Goal: Task Accomplishment & Management: Complete application form

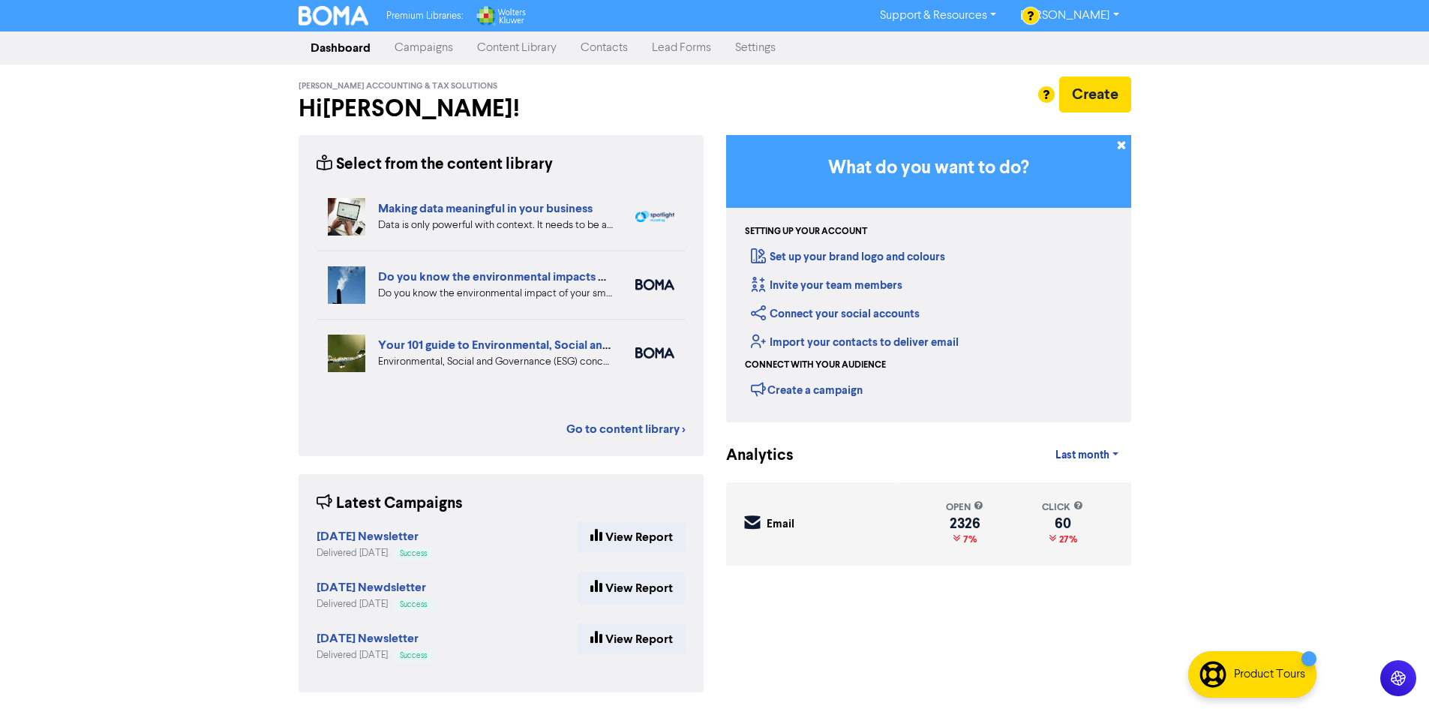
click at [602, 50] on link "Contacts" at bounding box center [604, 48] width 71 height 30
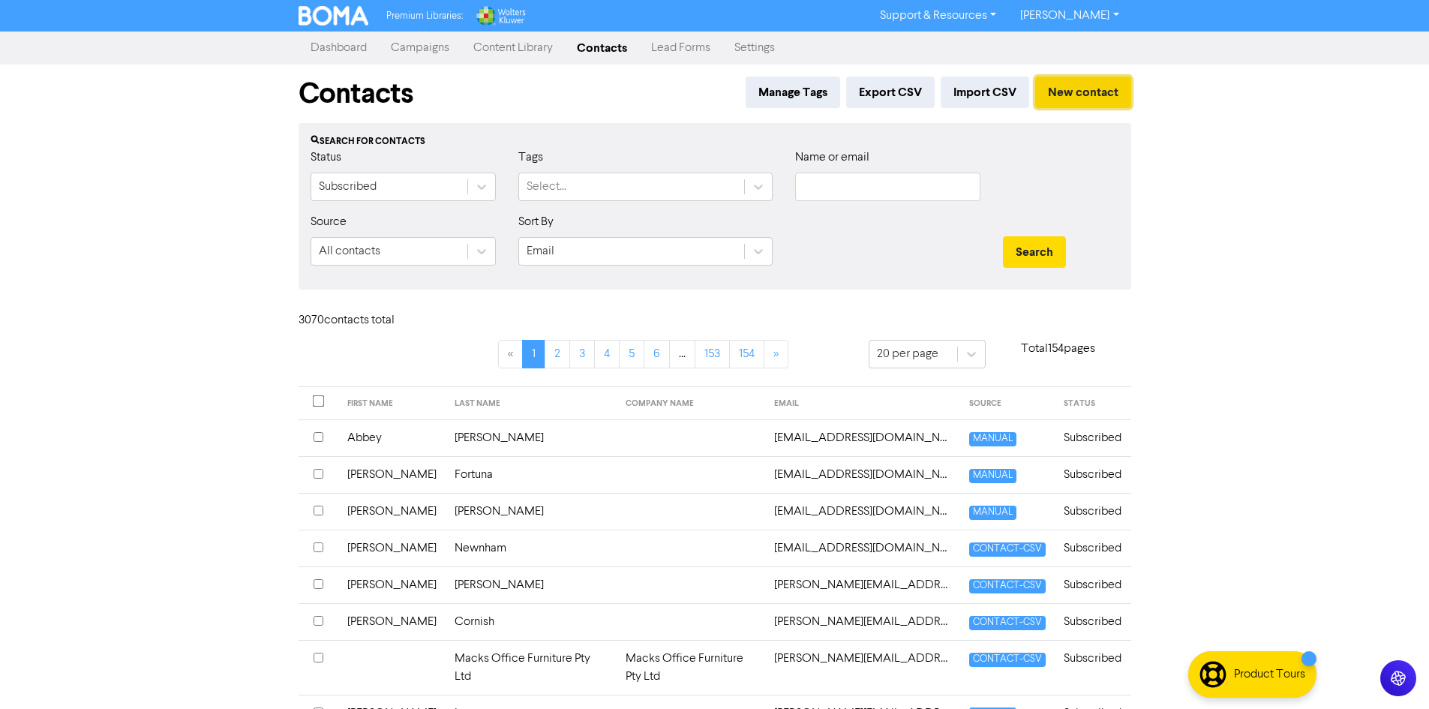
click at [1067, 80] on button "New contact" at bounding box center [1083, 93] width 96 height 32
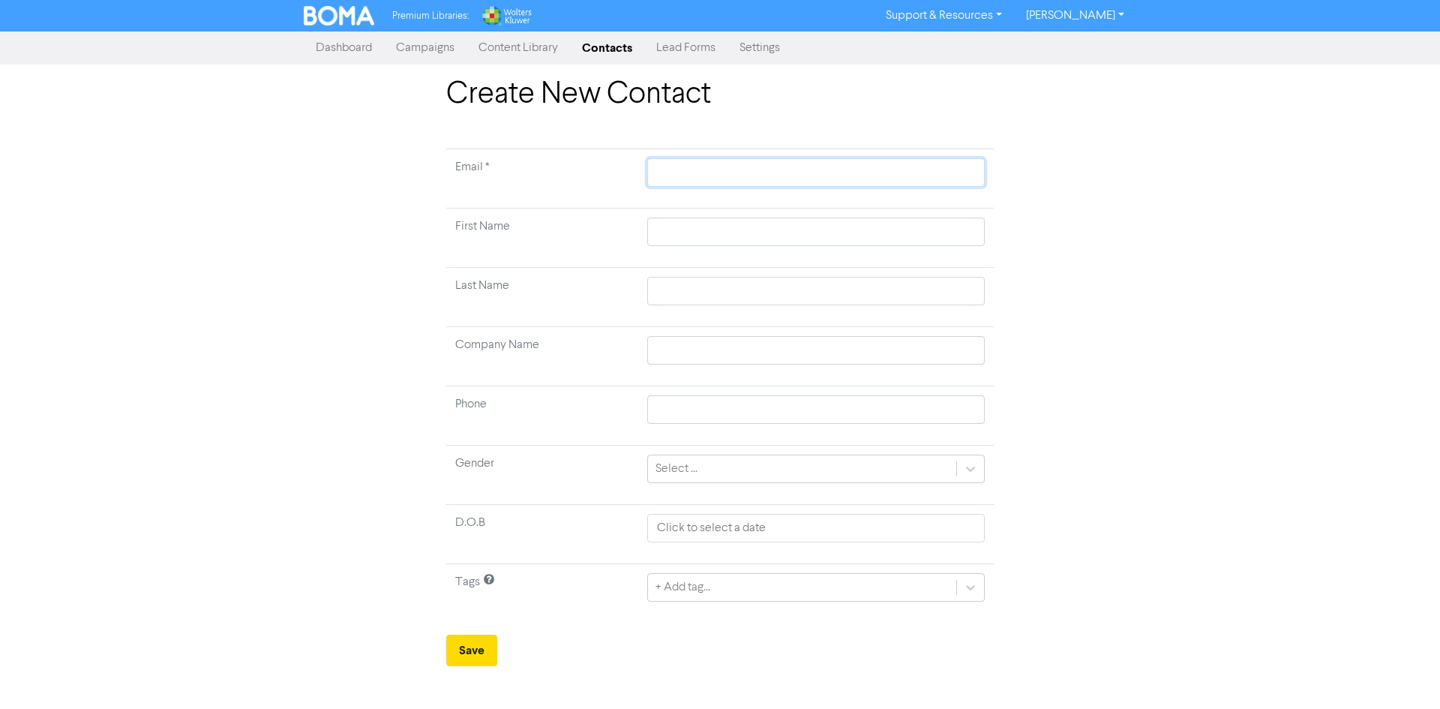
click at [714, 164] on input "text" at bounding box center [816, 172] width 338 height 29
paste input "[EMAIL_ADDRESS][DOMAIN_NAME]"
type input "[EMAIL_ADDRESS][DOMAIN_NAME]"
click at [880, 212] on td at bounding box center [816, 238] width 356 height 59
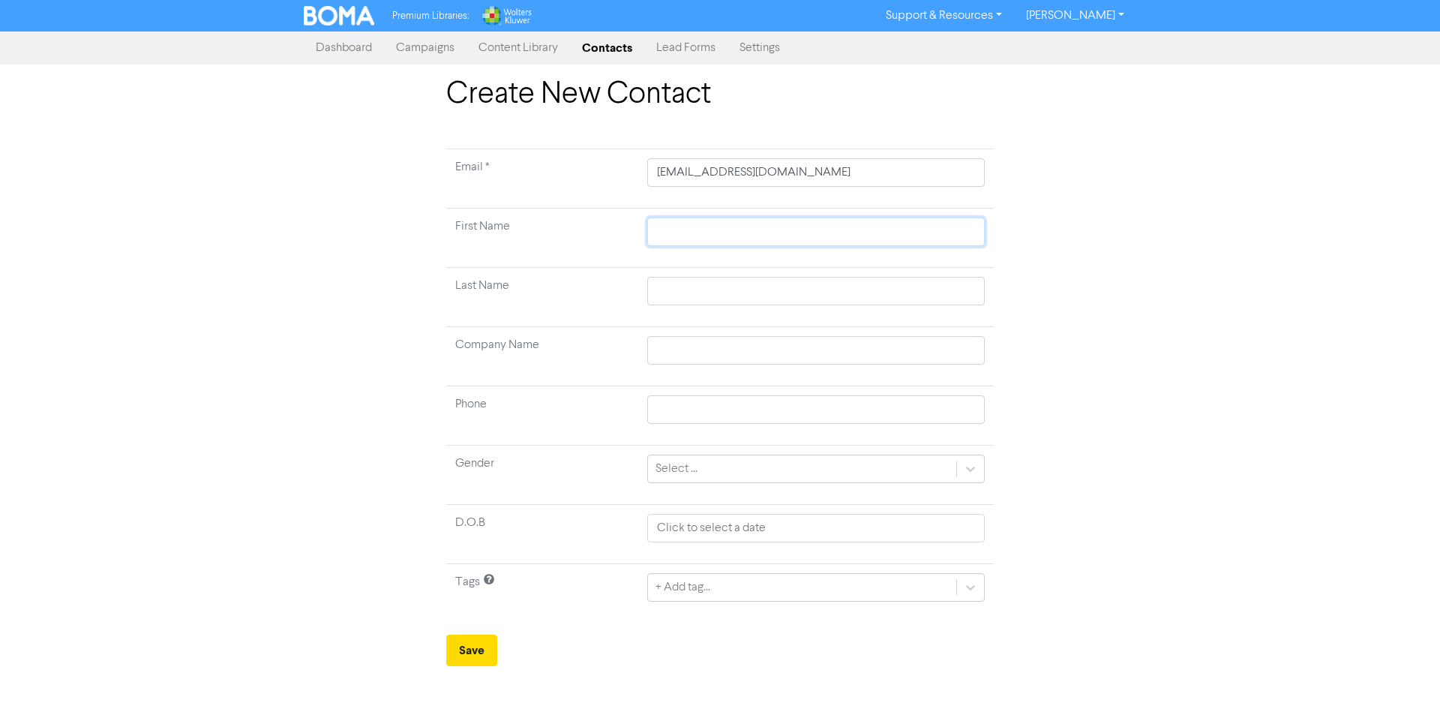
click at [896, 239] on input "text" at bounding box center [816, 232] width 338 height 29
paste input "[PERSON_NAME]"
type input "[PERSON_NAME]"
click at [682, 289] on input "text" at bounding box center [816, 291] width 338 height 29
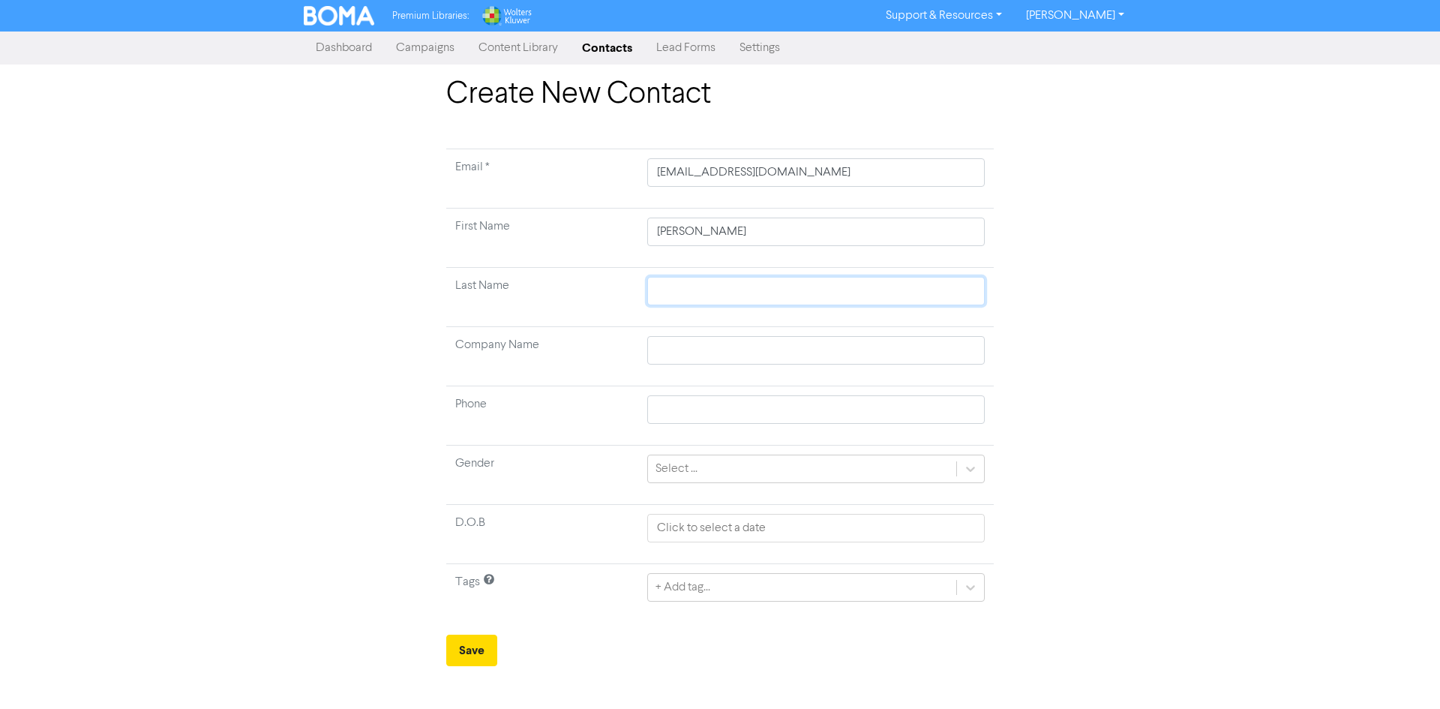
paste input "[PERSON_NAME]"
type input "[PERSON_NAME]"
click at [464, 654] on button "Save" at bounding box center [471, 651] width 51 height 32
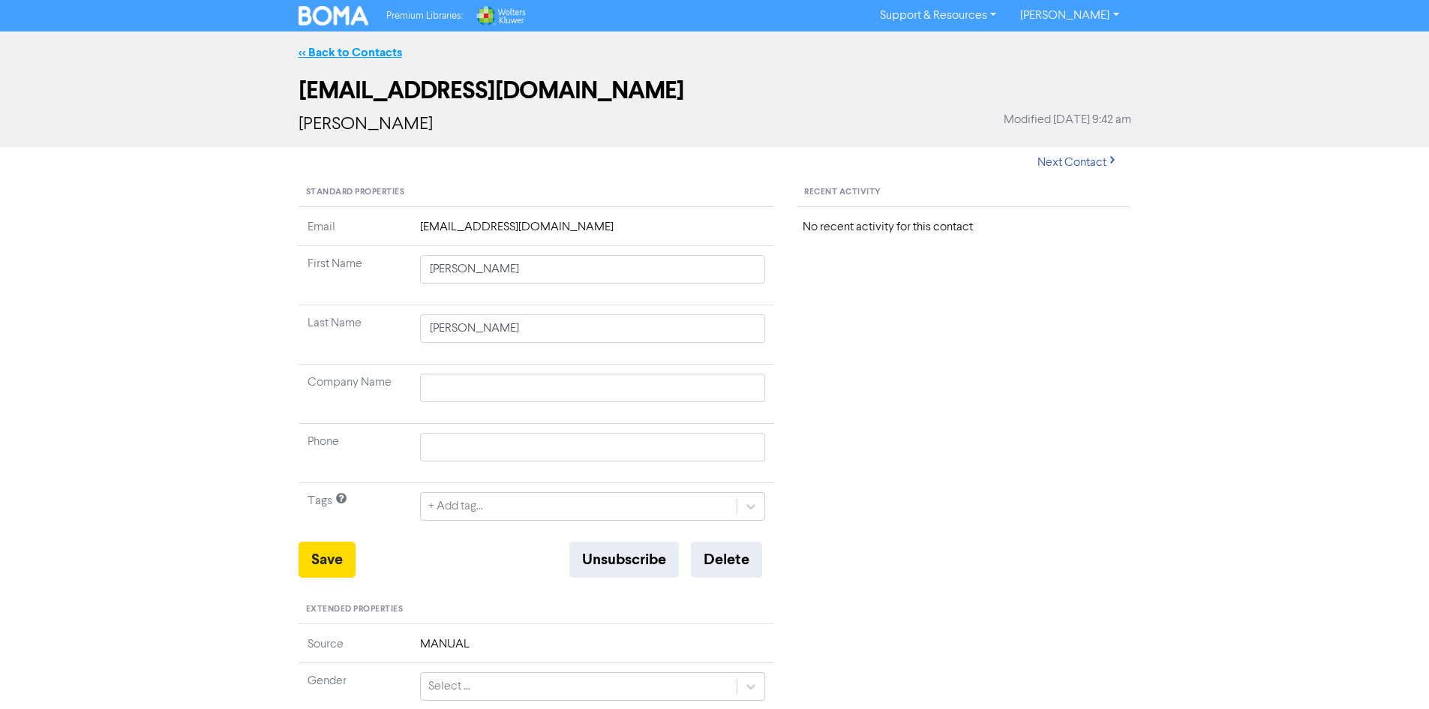
click at [338, 59] on link "<< Back to Contacts" at bounding box center [351, 52] width 104 height 15
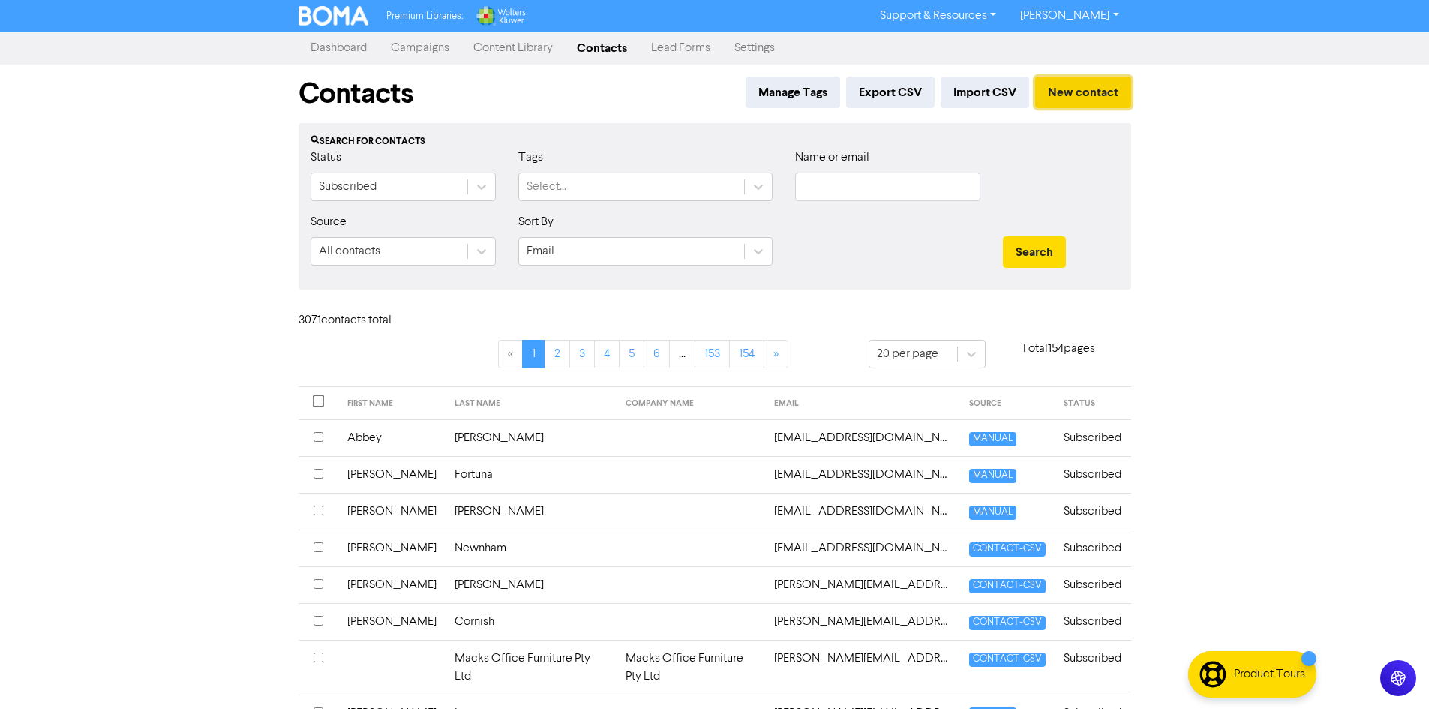
click at [1115, 86] on button "New contact" at bounding box center [1083, 93] width 96 height 32
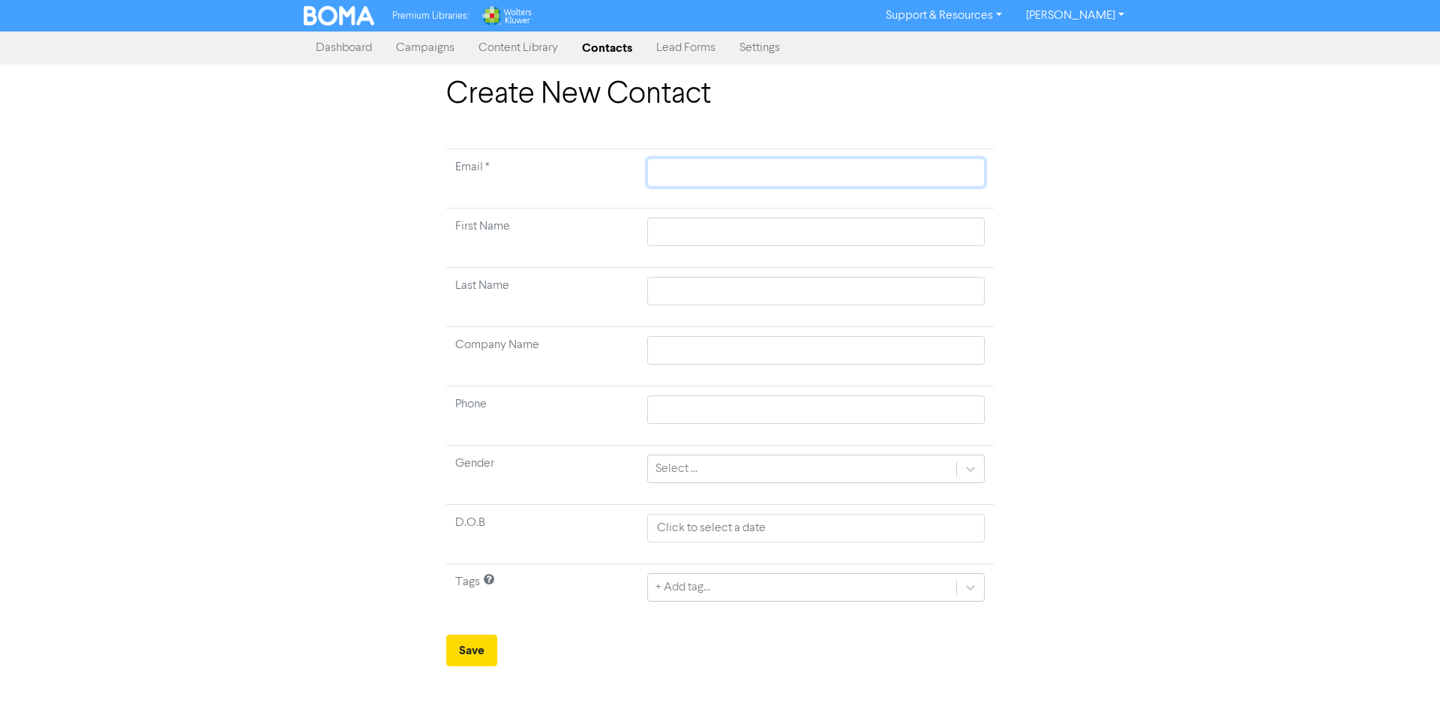
paste input "[EMAIL_ADDRESS][DOMAIN_NAME]"
type input "[EMAIL_ADDRESS][DOMAIN_NAME]"
paste input "[PERSON_NAME]"
type input "[PERSON_NAME]"
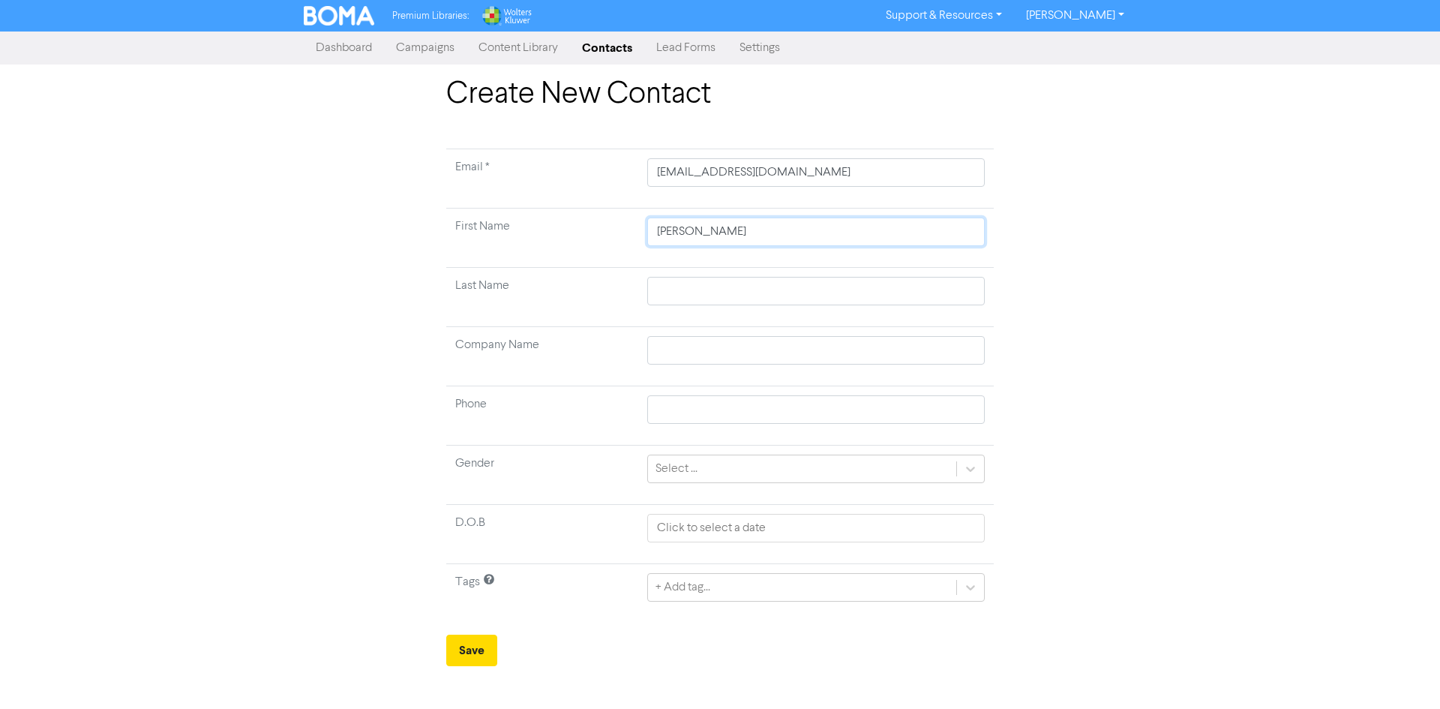
type input "[PERSON_NAME]"
paste input "Benjipal"
type input "Benjipal"
click at [467, 657] on button "Save" at bounding box center [471, 651] width 51 height 32
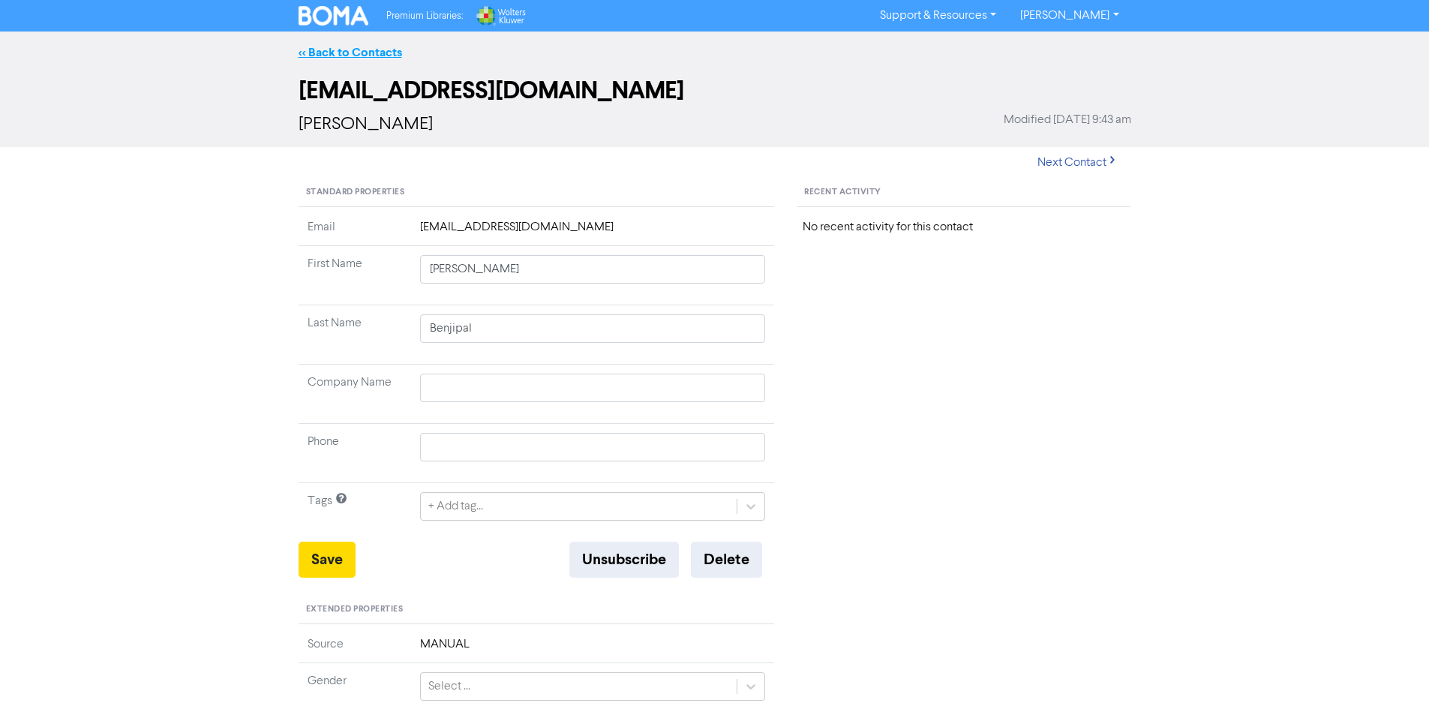
click at [380, 57] on link "<< Back to Contacts" at bounding box center [351, 52] width 104 height 15
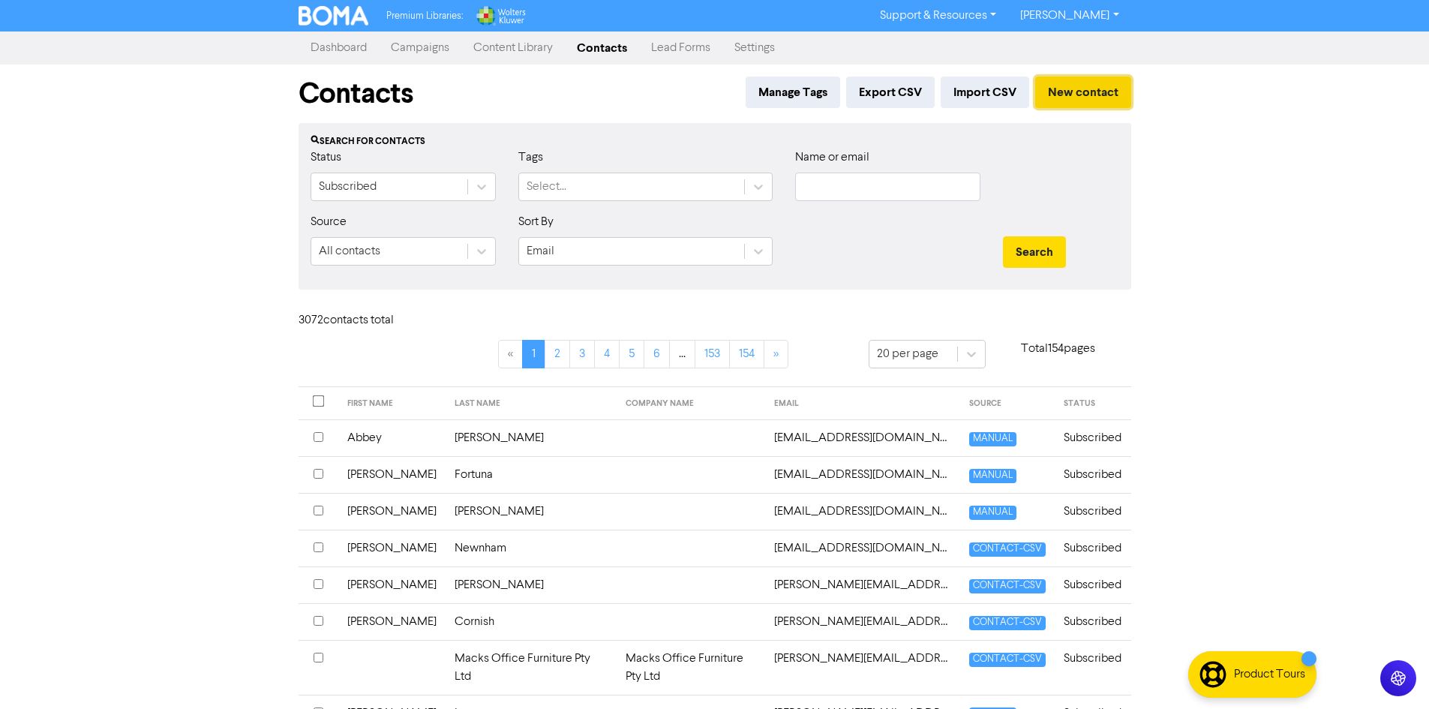
click at [1078, 92] on button "New contact" at bounding box center [1083, 93] width 96 height 32
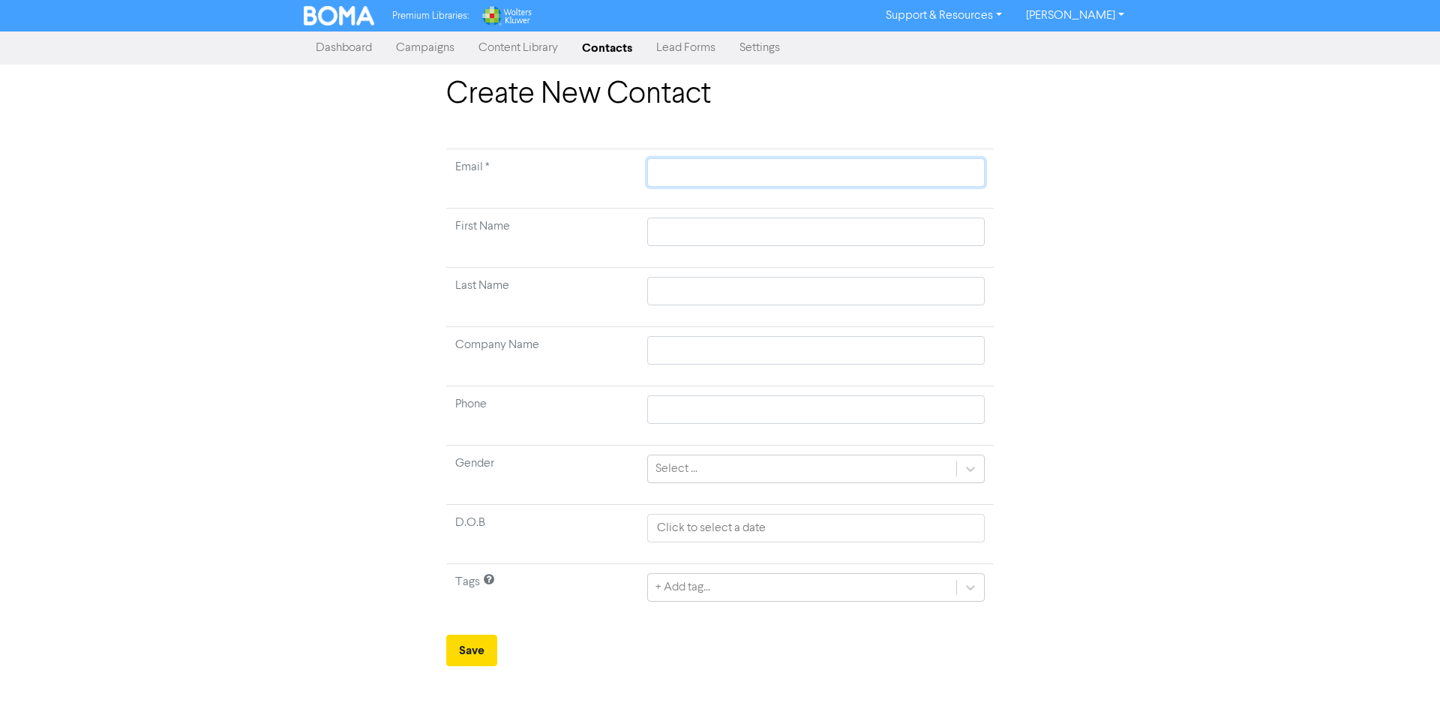
paste input "[EMAIL_ADDRESS][DOMAIN_NAME]"
type input "[EMAIL_ADDRESS][DOMAIN_NAME]"
paste input "[PERSON_NAME]"
type input "[PERSON_NAME]"
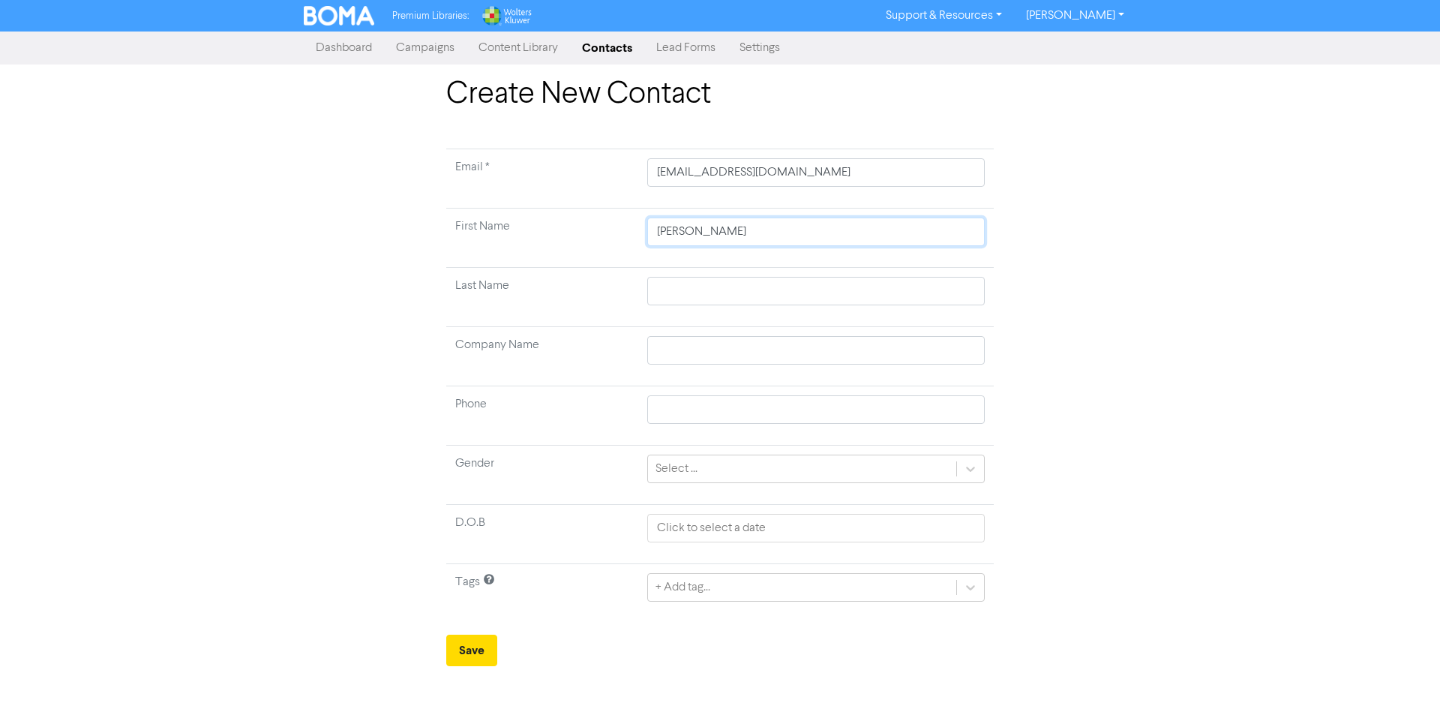
type input "[PERSON_NAME]"
drag, startPoint x: 680, startPoint y: 272, endPoint x: 650, endPoint y: 286, distance: 33.9
paste input "[PERSON_NAME]"
type input "[PERSON_NAME]"
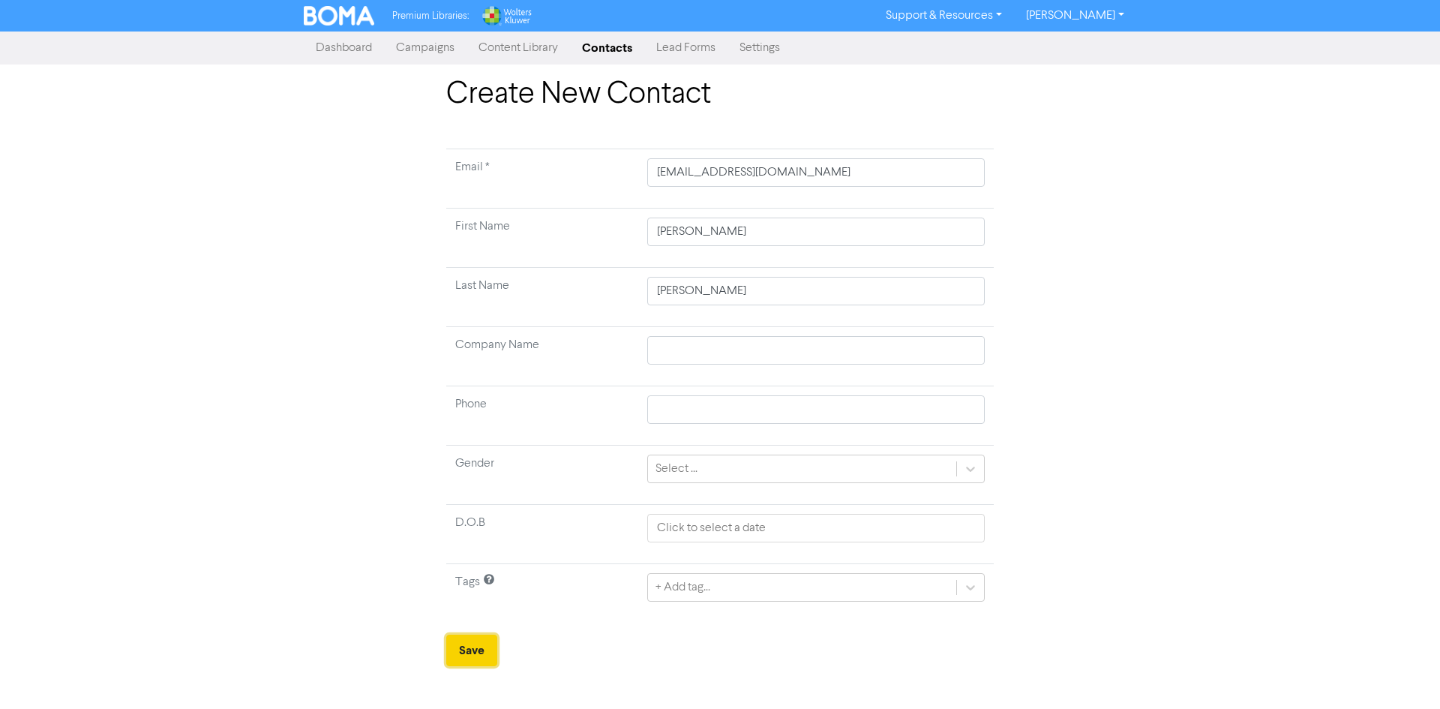
click at [476, 649] on button "Save" at bounding box center [471, 651] width 51 height 32
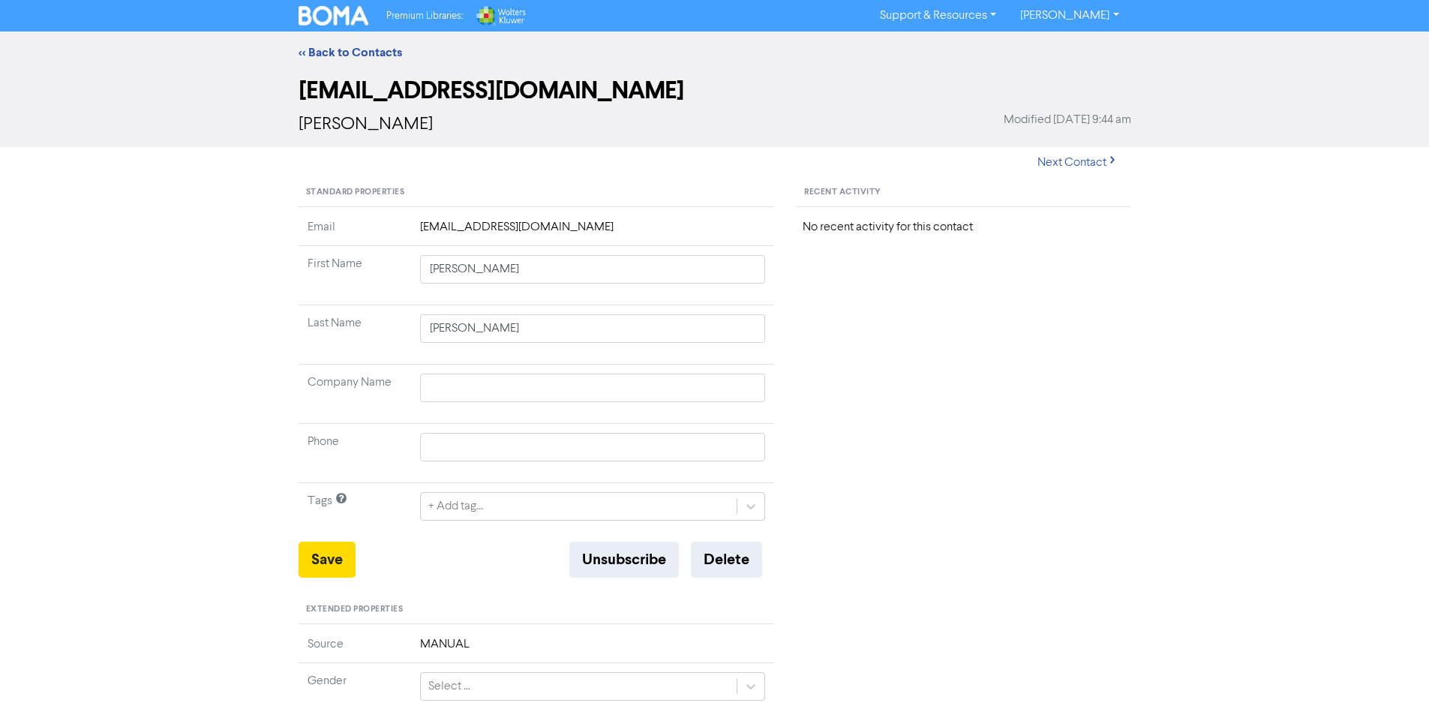
click at [359, 61] on div "<< Back to Contacts" at bounding box center [714, 53] width 855 height 18
click at [359, 54] on link "<< Back to Contacts" at bounding box center [351, 52] width 104 height 15
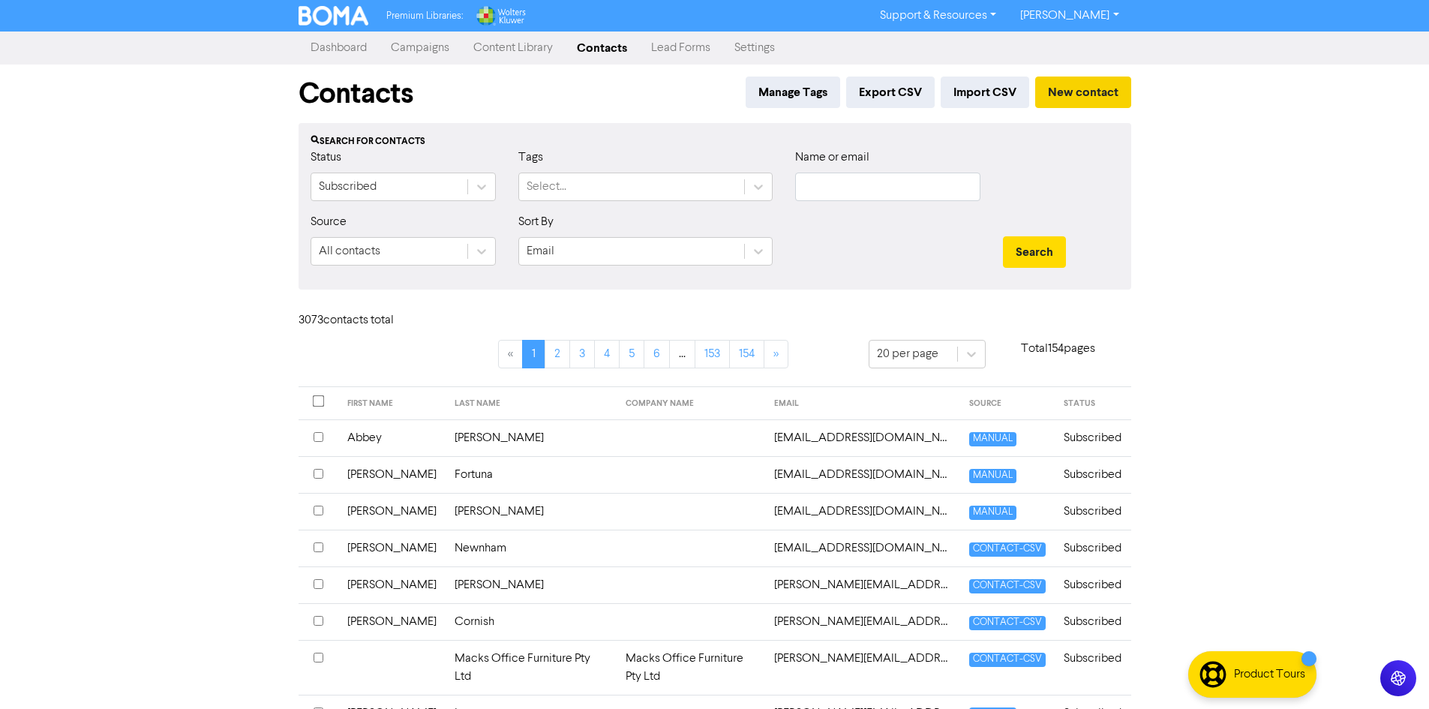
drag, startPoint x: 1080, startPoint y: 113, endPoint x: 1082, endPoint y: 101, distance: 12.8
click at [1080, 113] on div "Manage Tags Export CSV Import CSV New contact" at bounding box center [936, 97] width 392 height 41
click at [1082, 101] on button "New contact" at bounding box center [1083, 93] width 96 height 32
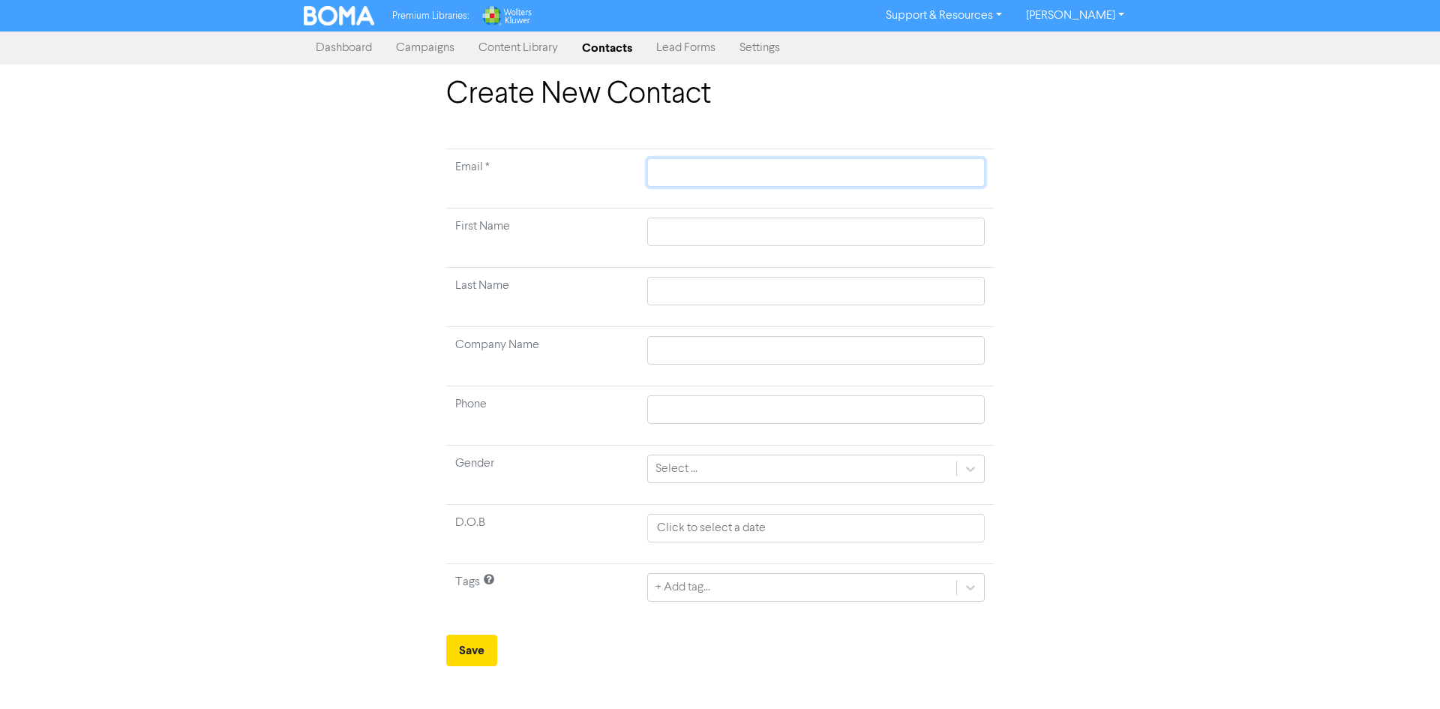
paste input "[EMAIL_ADDRESS][DOMAIN_NAME]"
type input "[EMAIL_ADDRESS][DOMAIN_NAME]"
paste input "[PERSON_NAME]"
type input "[PERSON_NAME]"
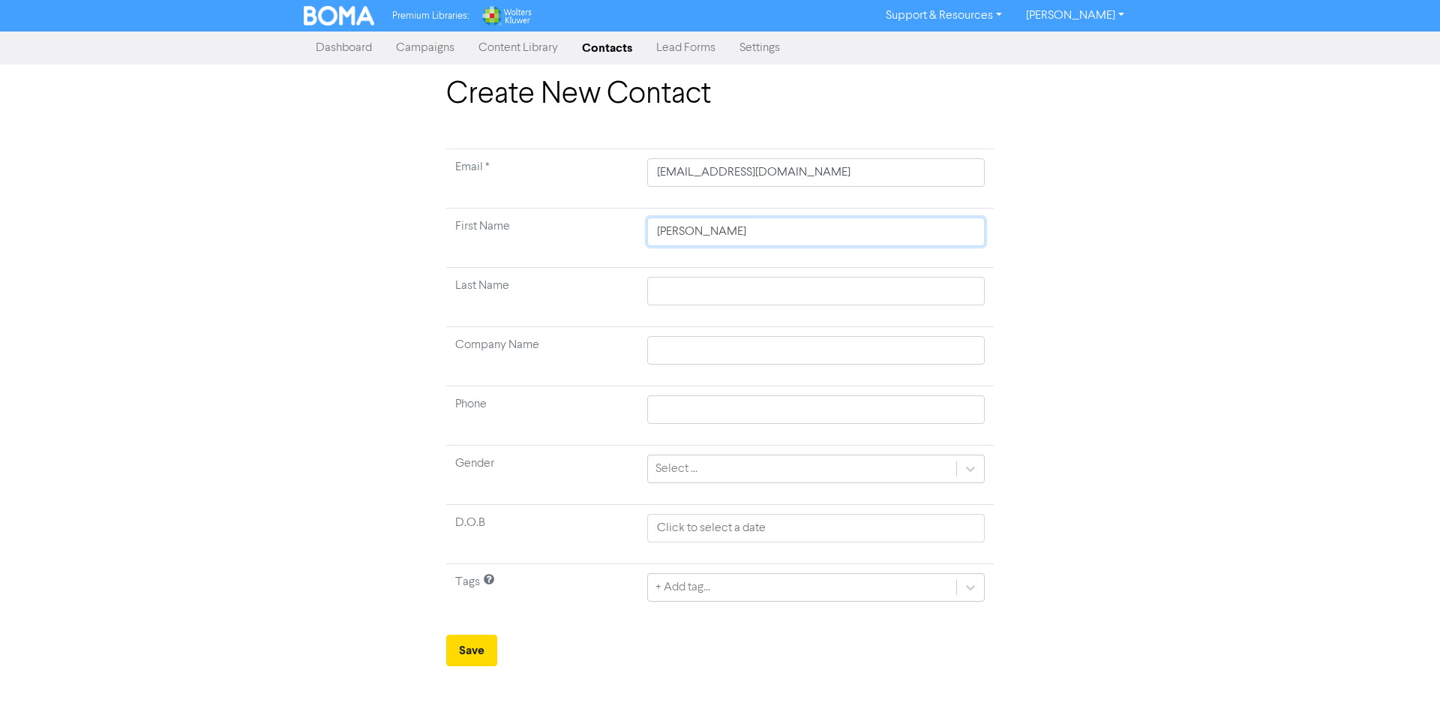
type input "[PERSON_NAME]"
paste input "Noye"
type input "Noye"
click at [467, 650] on button "Save" at bounding box center [471, 651] width 51 height 32
